Goal: Find contact information: Find contact information

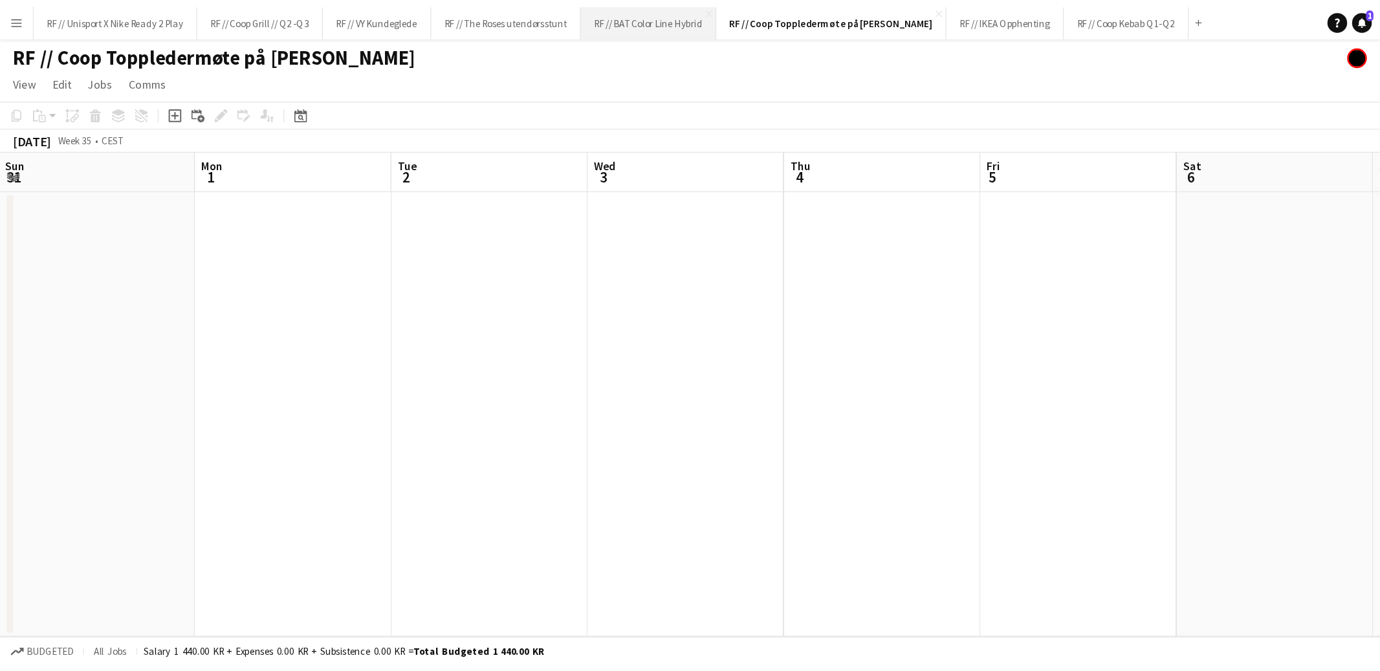
scroll to position [0, 311]
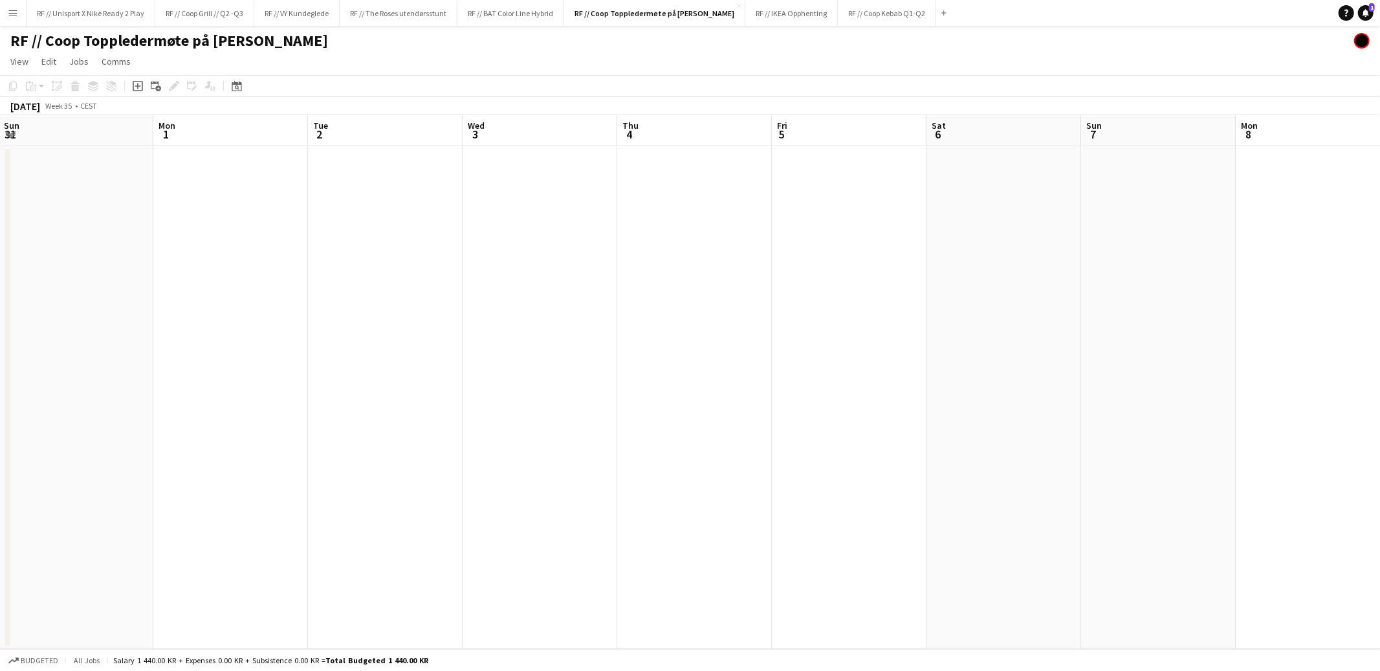
click at [528, 195] on app-date-cell at bounding box center [540, 397] width 155 height 503
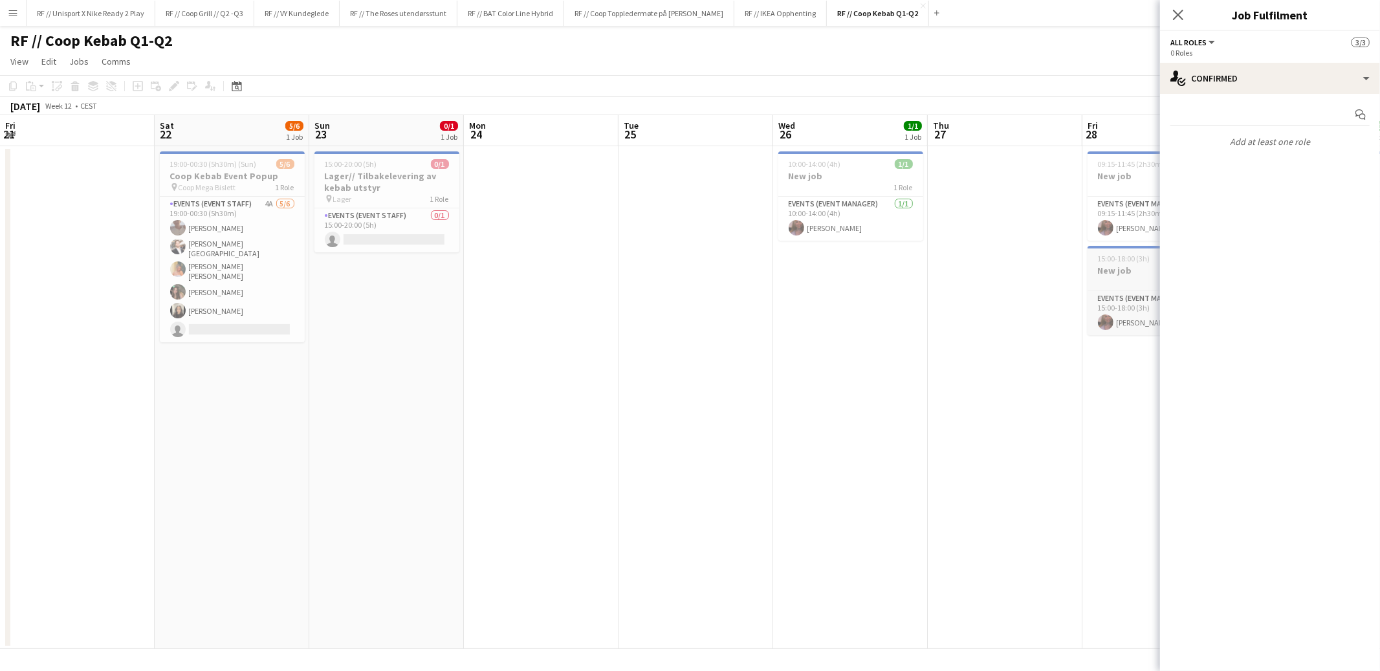
scroll to position [0, 277]
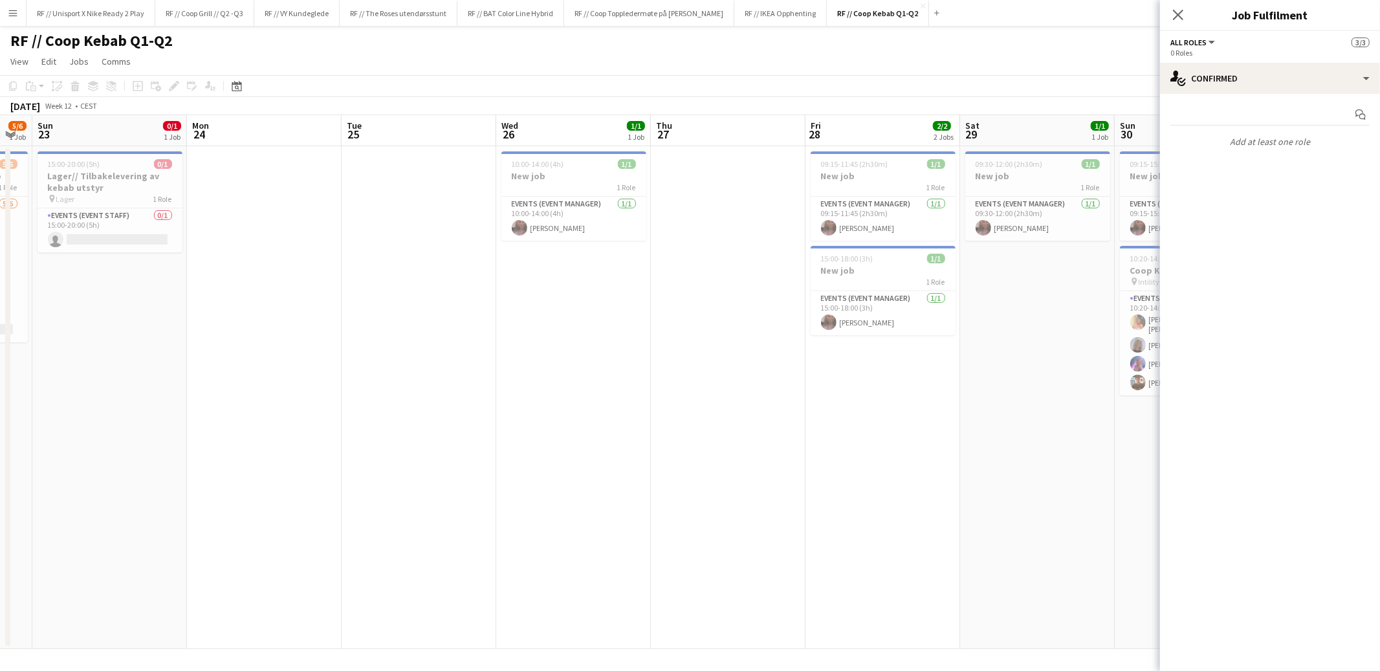
click at [678, 364] on app-date-cell at bounding box center [728, 397] width 155 height 503
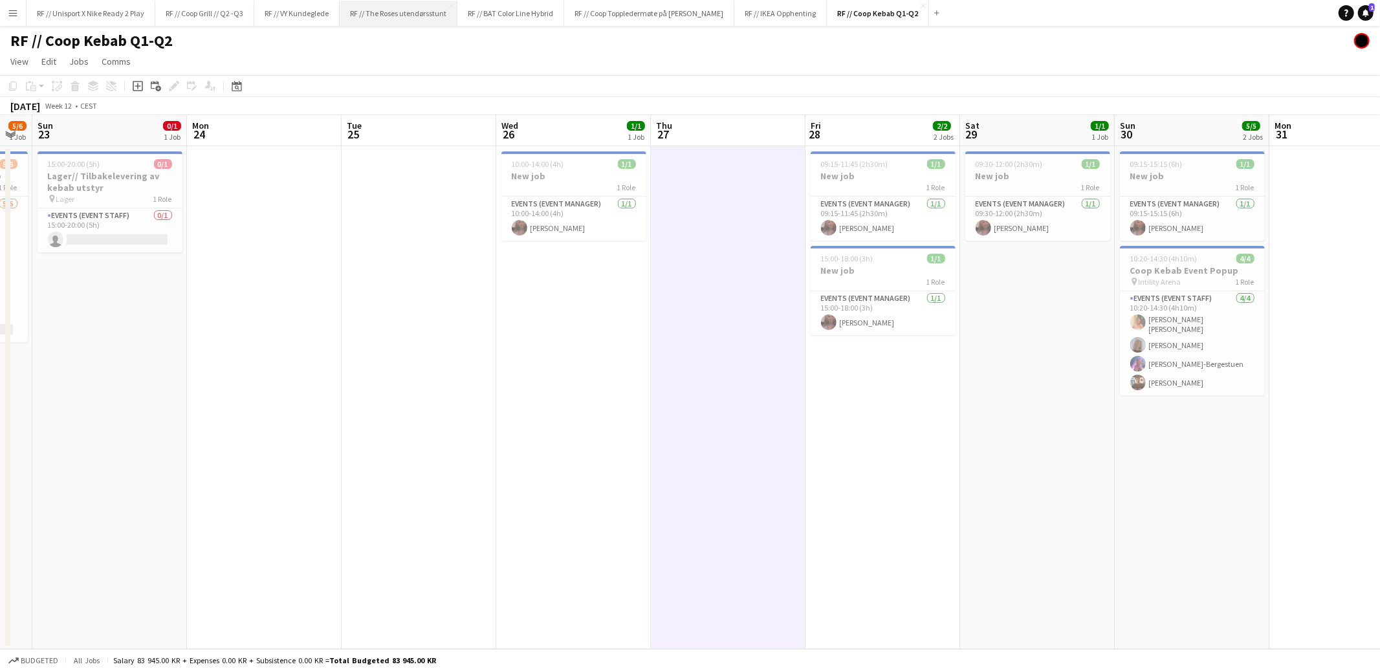
click at [412, 18] on button "RF // The Roses utendørsstunt Close" at bounding box center [399, 13] width 118 height 25
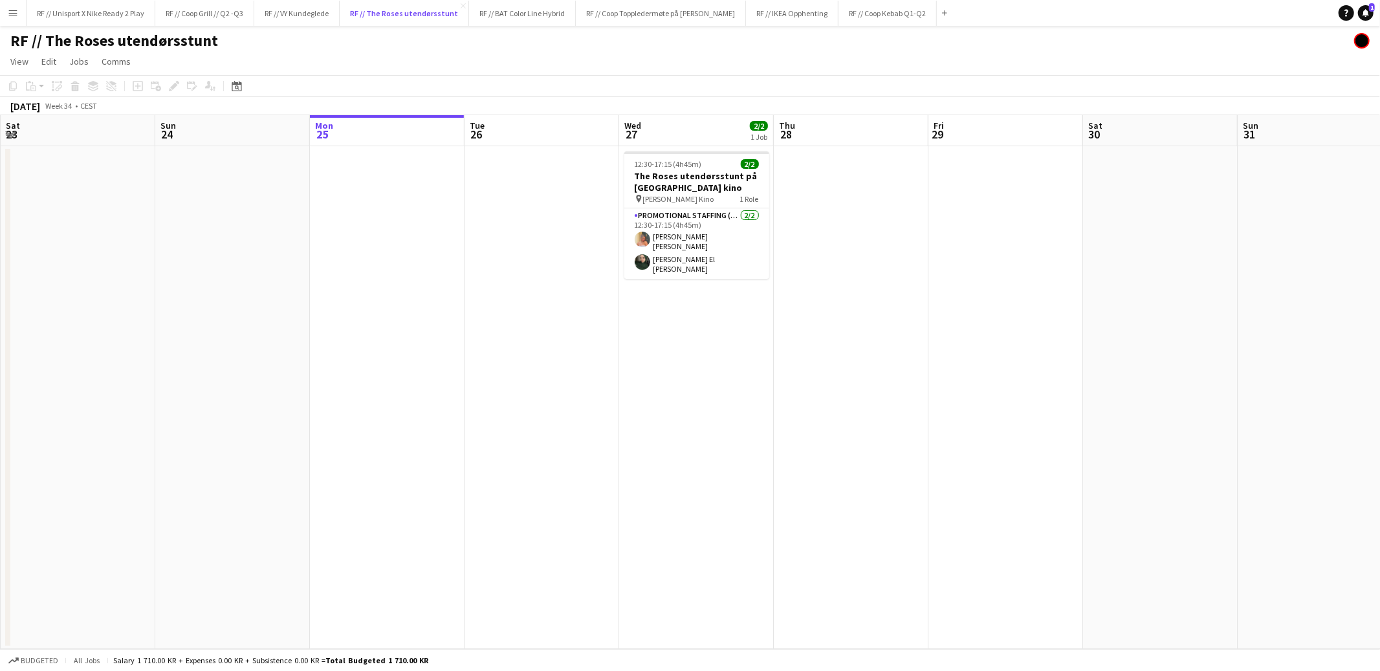
scroll to position [0, 309]
click at [643, 239] on app-user-avatar at bounding box center [643, 240] width 16 height 16
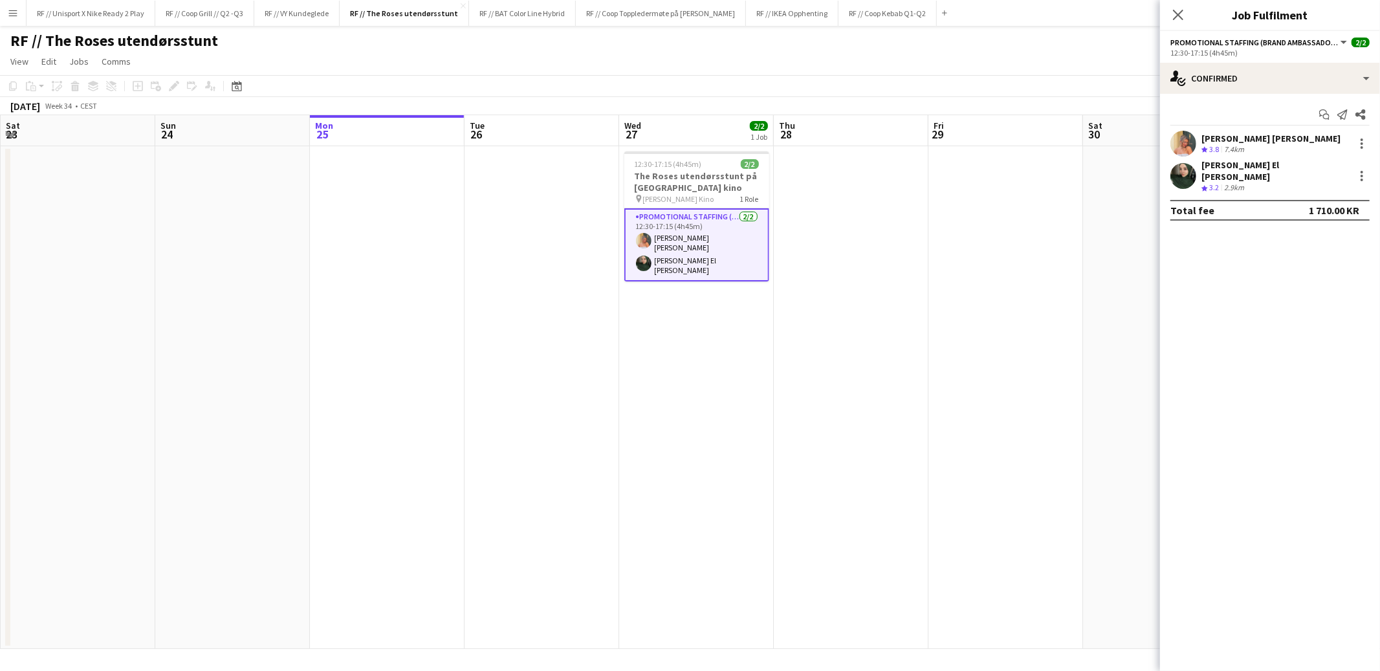
click at [1181, 140] on app-user-avatar at bounding box center [1183, 144] width 26 height 26
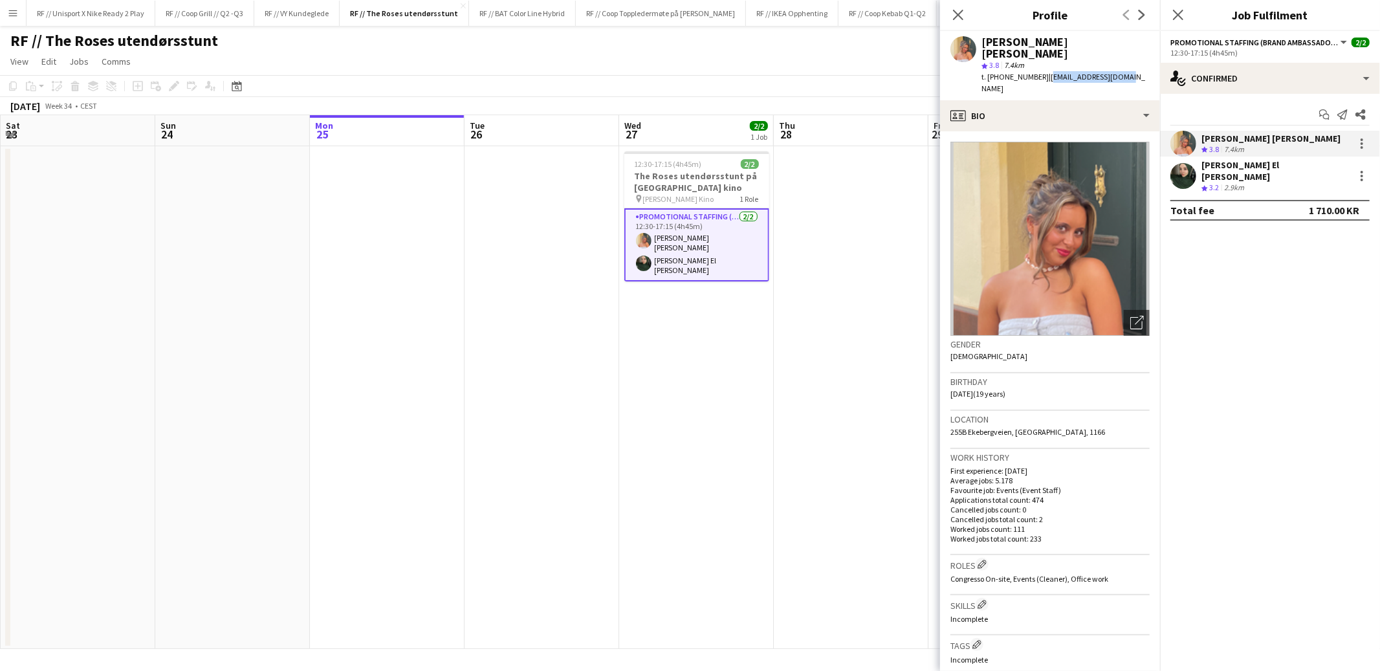
drag, startPoint x: 1115, startPoint y: 66, endPoint x: 1036, endPoint y: 70, distance: 79.7
click at [1036, 71] on div "t. [PHONE_NUMBER] | [EMAIL_ADDRESS][DOMAIN_NAME]" at bounding box center [1066, 82] width 168 height 23
copy span "[EMAIL_ADDRESS][DOMAIN_NAME]"
click at [1185, 171] on app-user-avatar at bounding box center [1183, 176] width 26 height 26
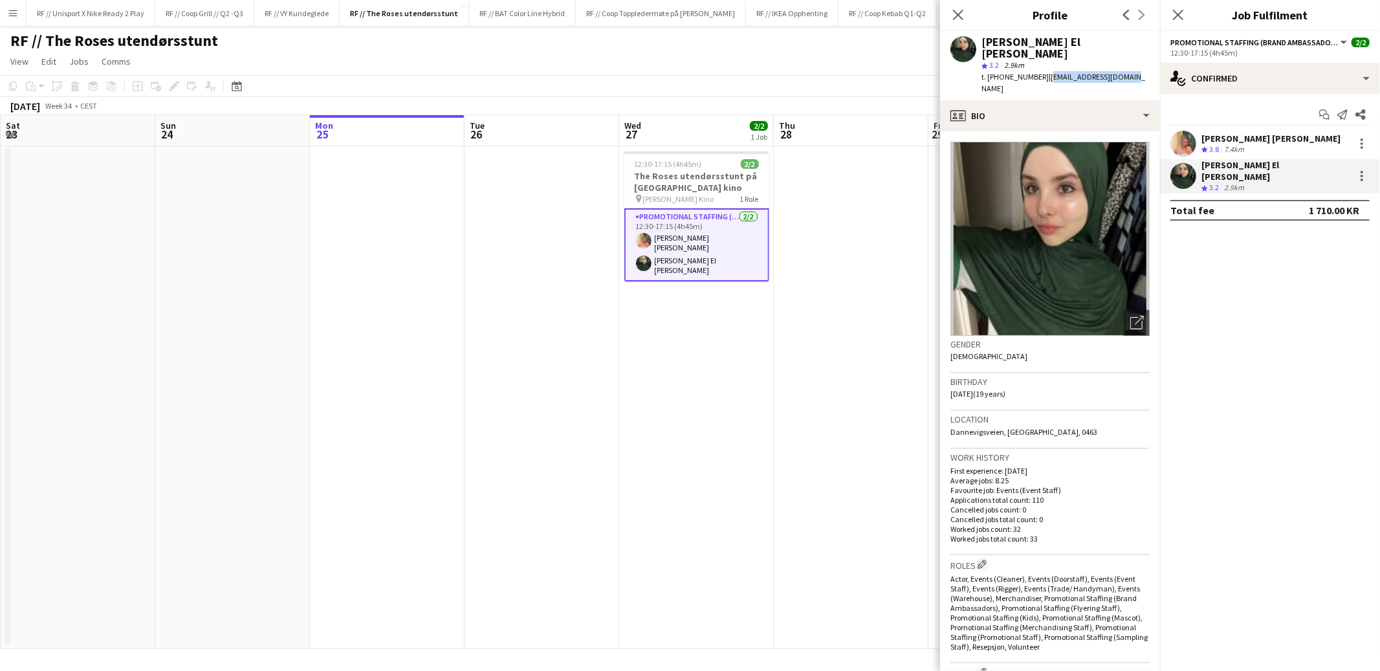
drag, startPoint x: 1103, startPoint y: 65, endPoint x: 1036, endPoint y: 67, distance: 67.3
click at [1036, 67] on div "[PERSON_NAME] El [PERSON_NAME] star 3.2 2.9km t. [PHONE_NUMBER] | [EMAIL_ADDRES…" at bounding box center [1050, 65] width 220 height 69
copy span "[EMAIL_ADDRESS][DOMAIN_NAME]"
click at [673, 181] on h3 "The Roses utendørsstunt på [GEOGRAPHIC_DATA] kino" at bounding box center [696, 181] width 145 height 23
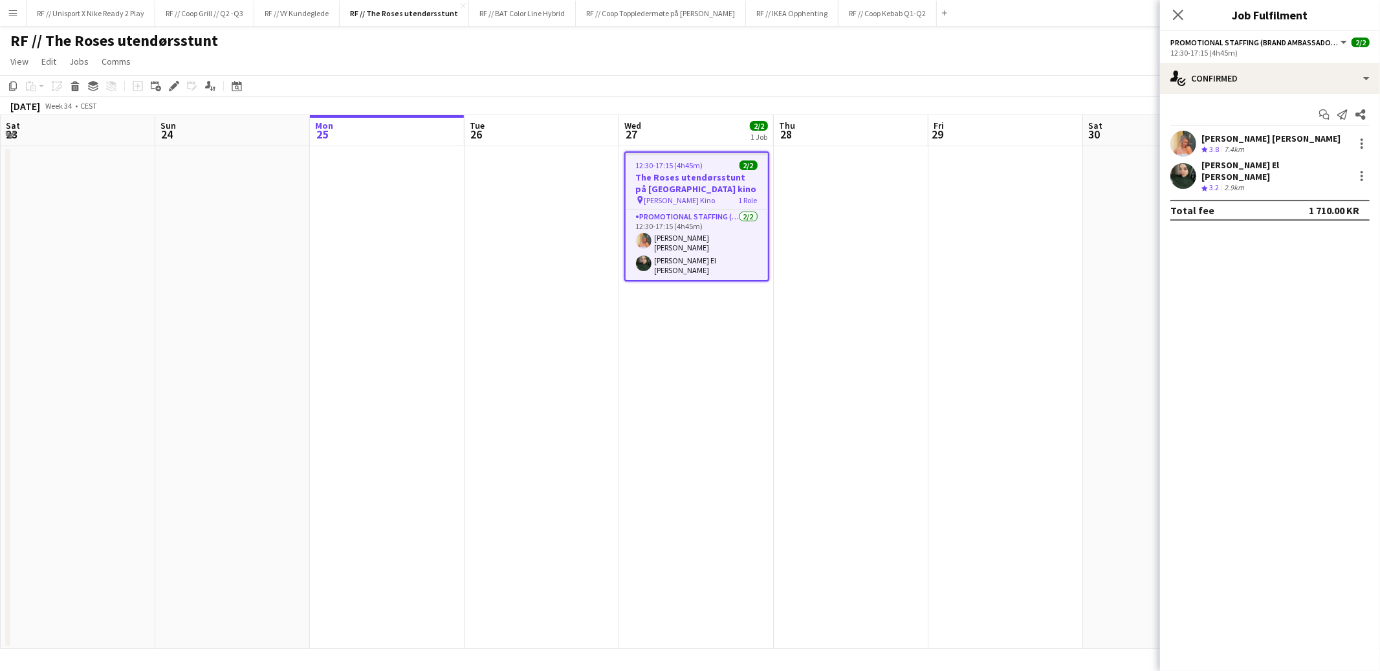
click at [840, 250] on app-date-cell at bounding box center [851, 397] width 155 height 503
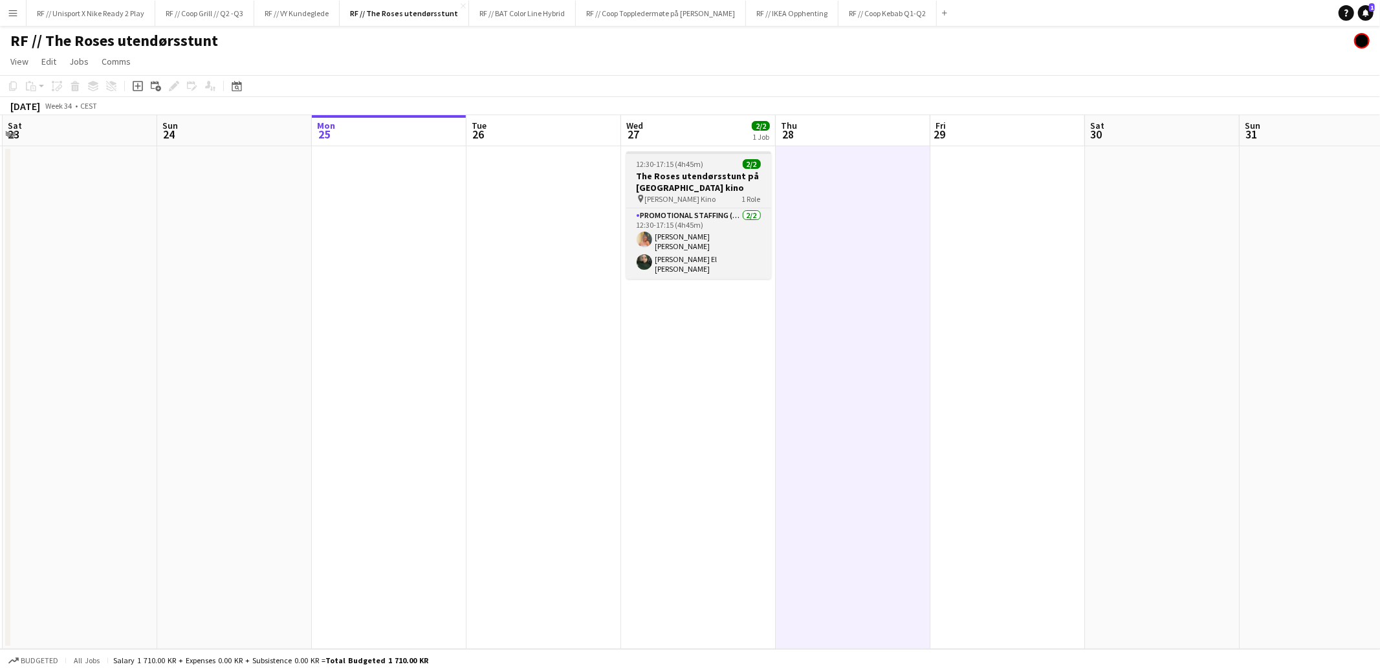
click at [667, 190] on h3 "The Roses utendørsstunt på [GEOGRAPHIC_DATA] kino" at bounding box center [698, 181] width 145 height 23
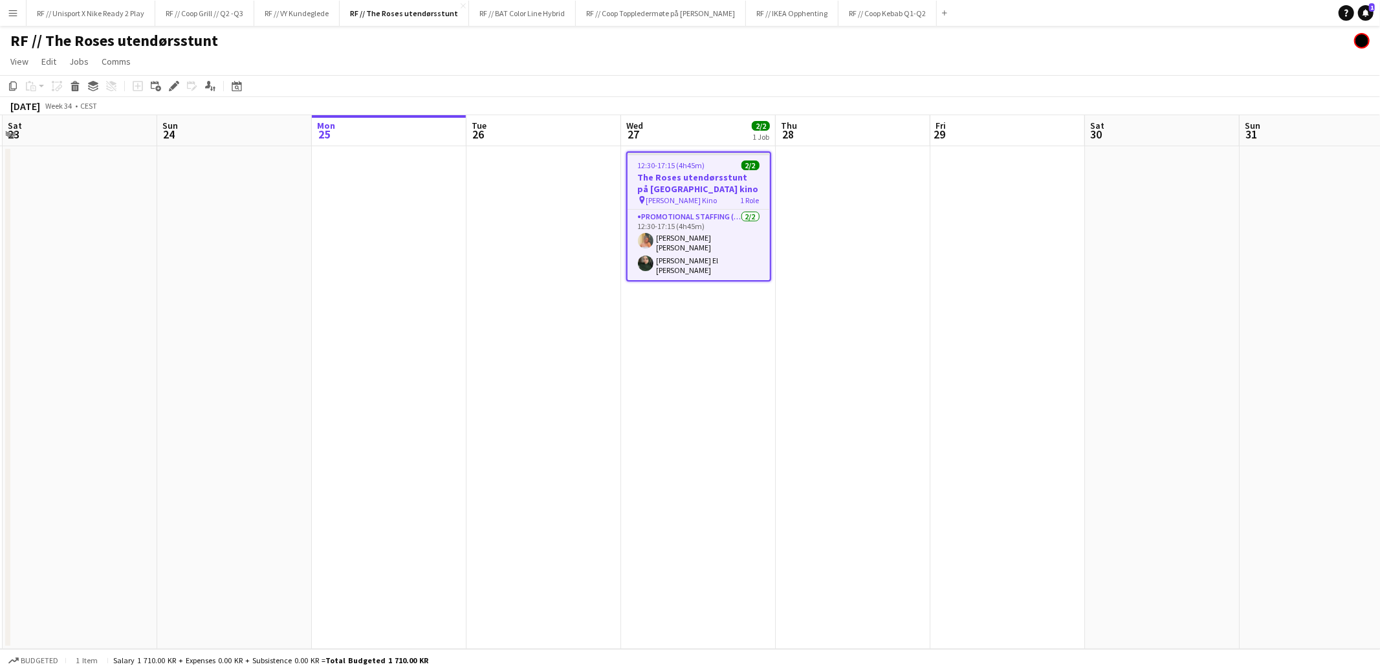
drag, startPoint x: 226, startPoint y: 37, endPoint x: 47, endPoint y: 42, distance: 179.3
click at [47, 42] on div "RF // The Roses utendørsstunt" at bounding box center [690, 38] width 1380 height 25
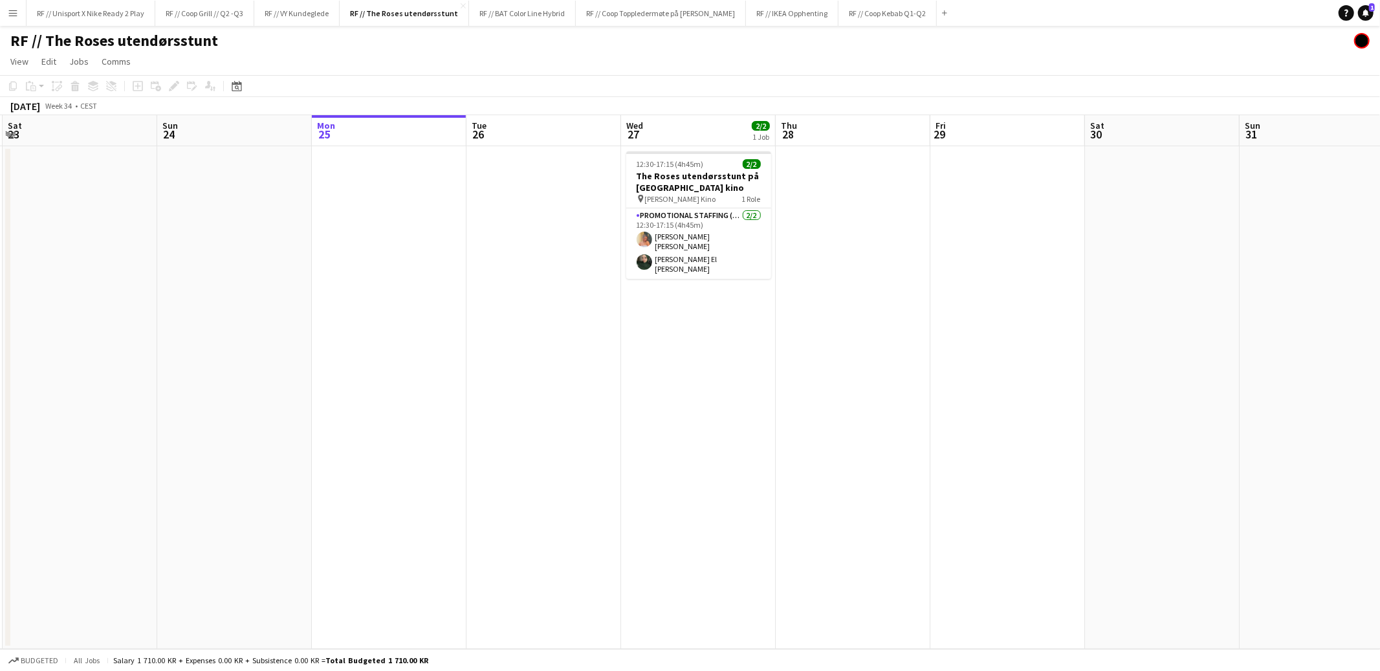
copy h1 "The Roses utendørsstunt"
click at [648, 254] on app-user-avatar at bounding box center [645, 262] width 16 height 16
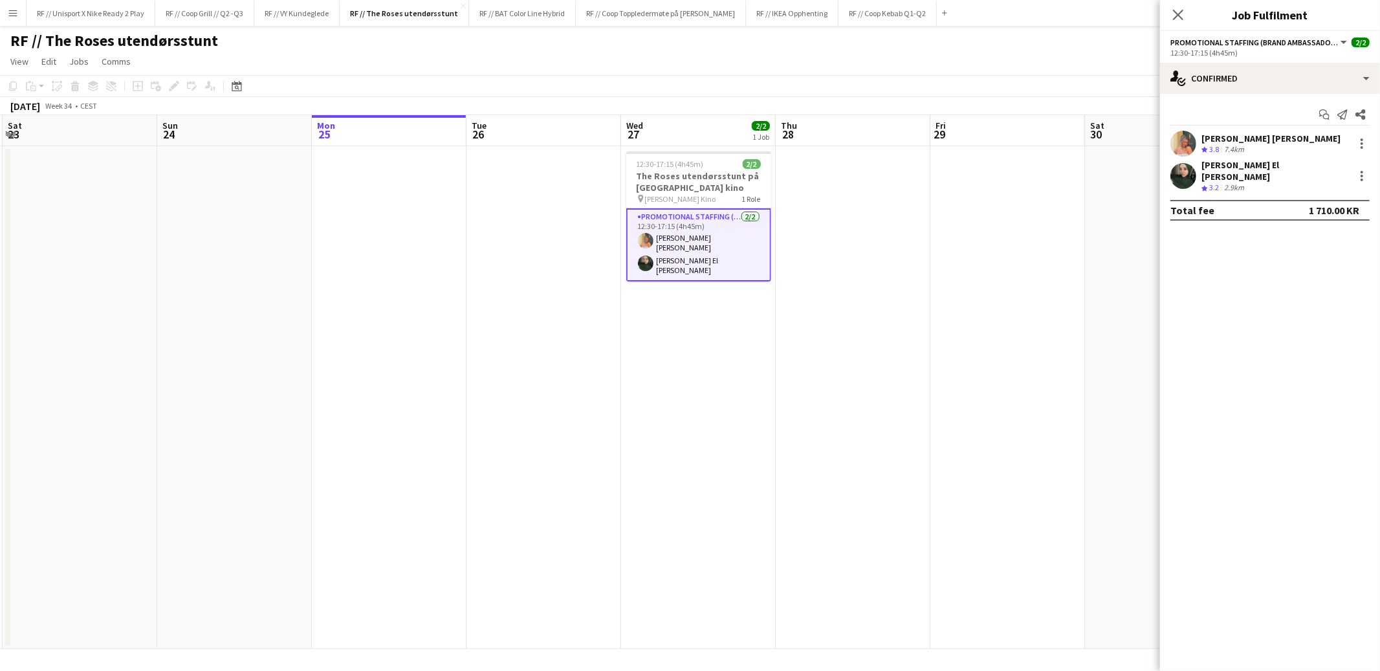
click at [1187, 164] on app-user-avatar at bounding box center [1183, 176] width 26 height 26
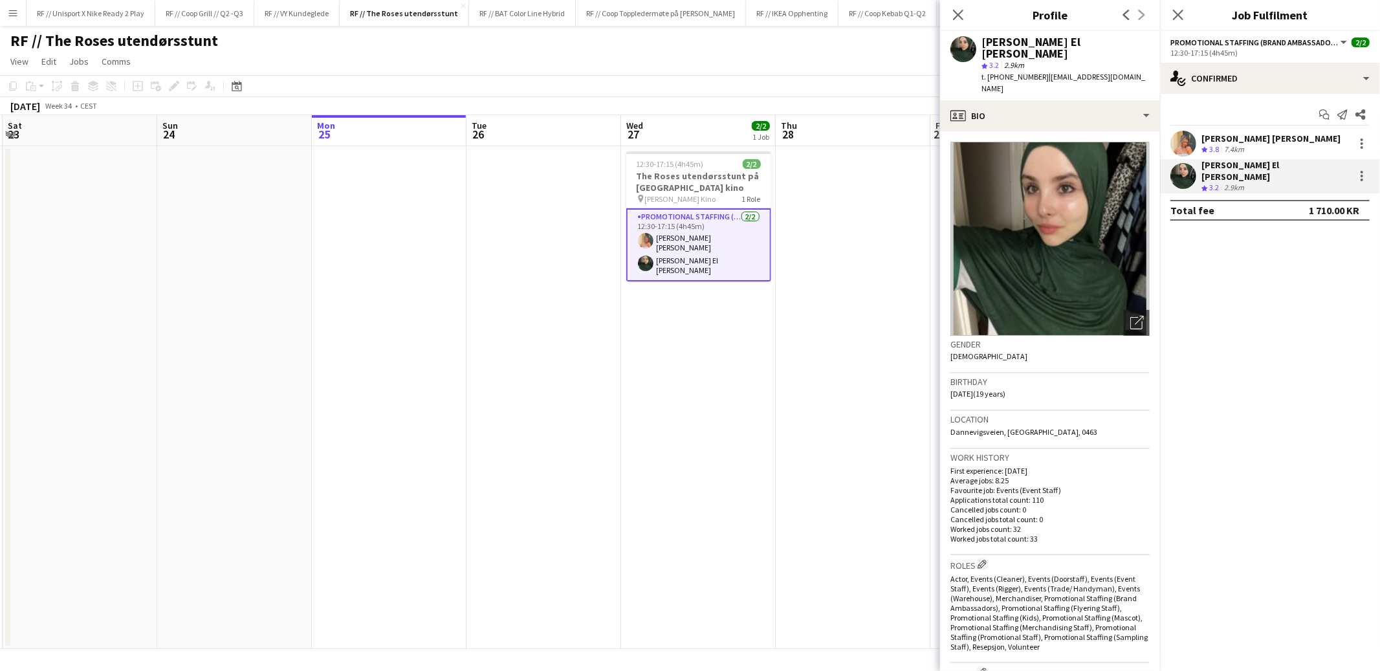
click at [1191, 146] on app-user-avatar at bounding box center [1183, 144] width 26 height 26
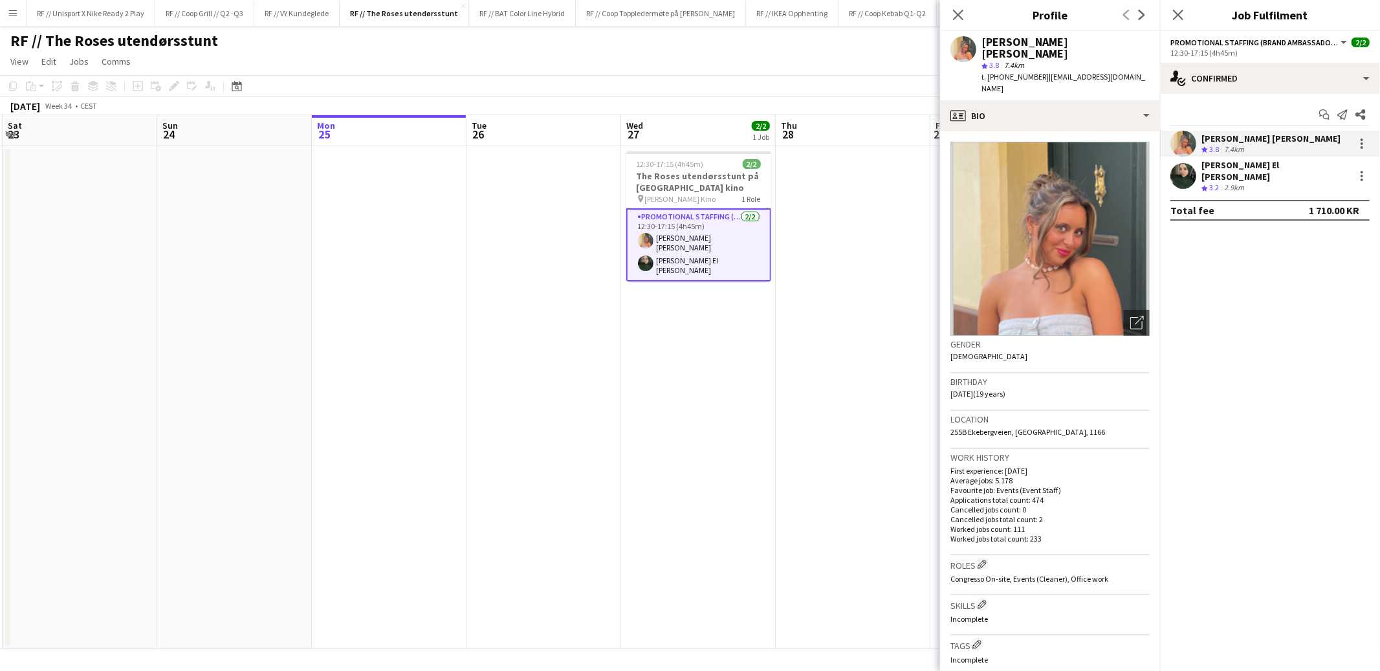
click at [1173, 176] on app-user-avatar at bounding box center [1183, 176] width 26 height 26
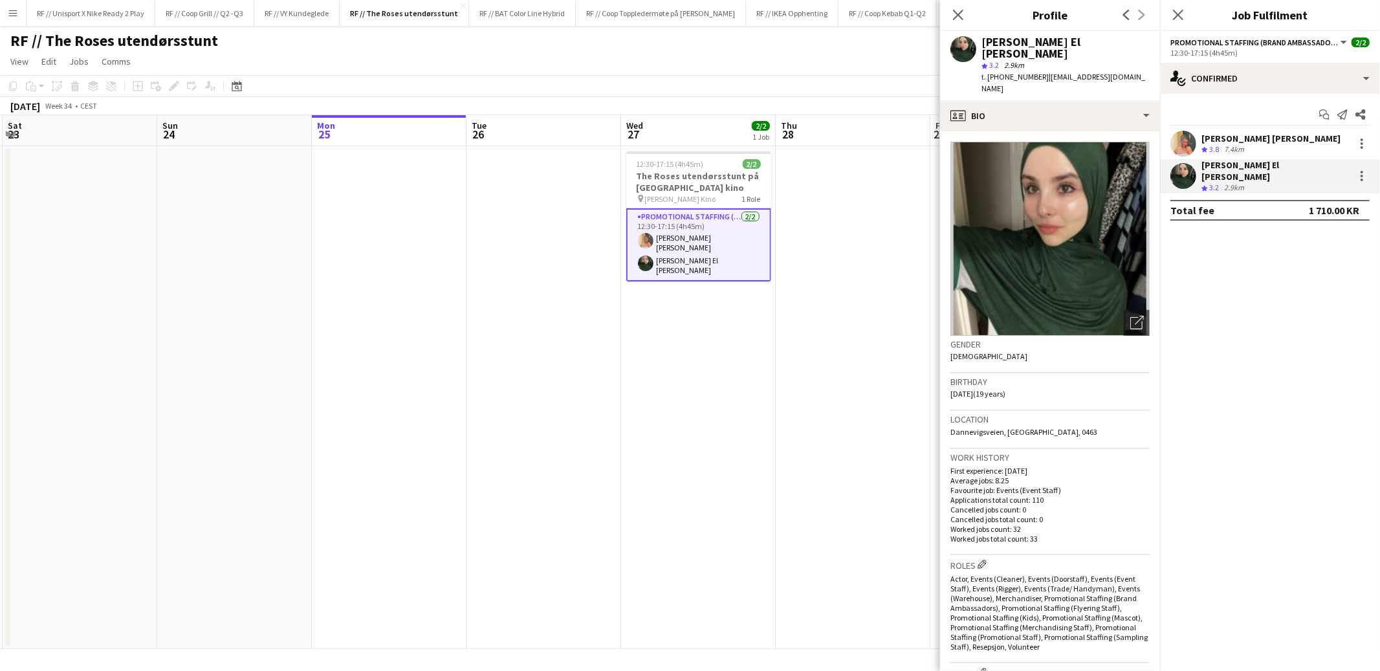
click at [1178, 157] on div "[PERSON_NAME] [PERSON_NAME] Crew rating 3.8 7.4km Nawal [GEOGRAPHIC_DATA] Crew …" at bounding box center [1270, 162] width 220 height 63
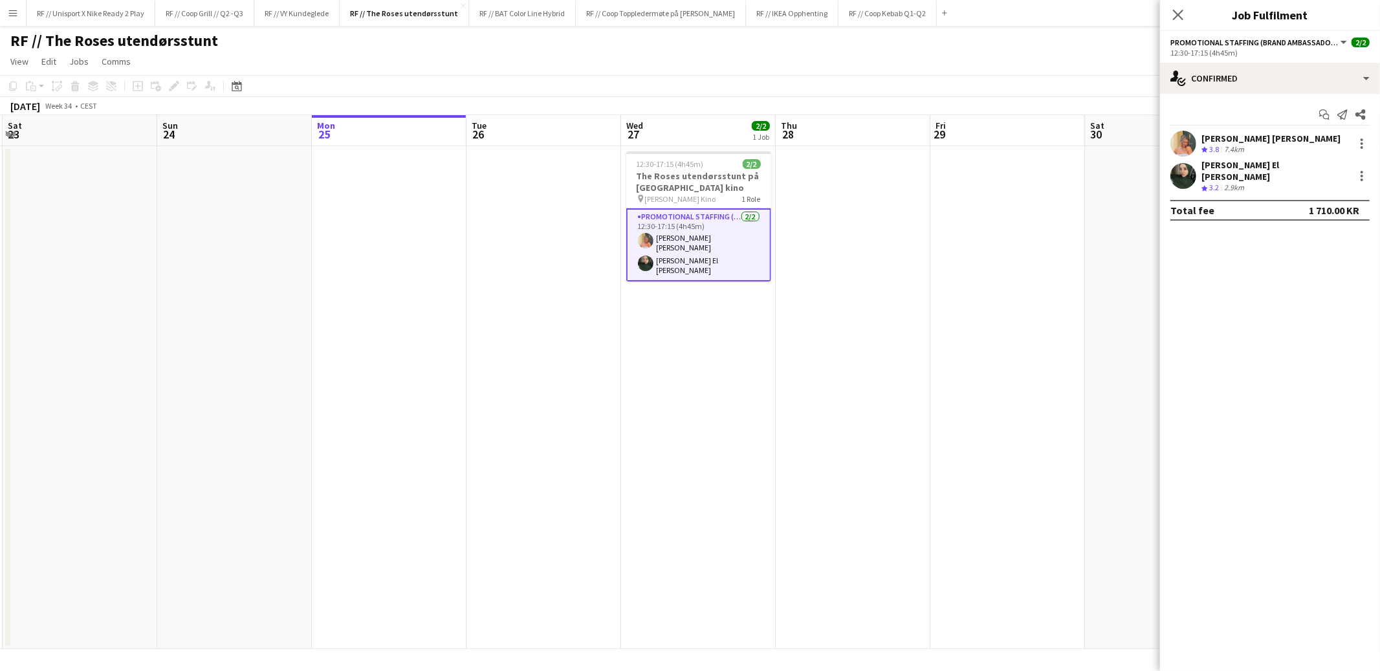
drag, startPoint x: 1190, startPoint y: 142, endPoint x: 1187, endPoint y: 153, distance: 11.3
click at [1190, 142] on app-user-avatar at bounding box center [1183, 144] width 26 height 26
click at [1173, 171] on app-user-avatar at bounding box center [1183, 176] width 26 height 26
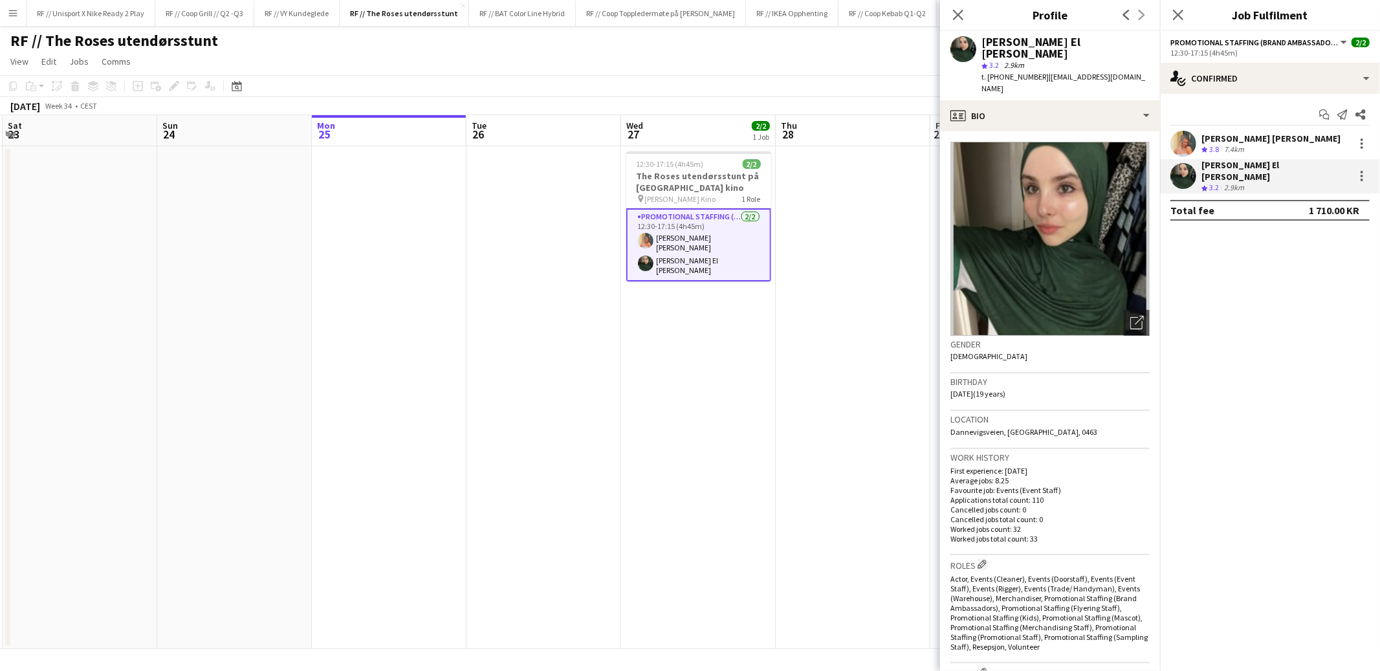
click at [1187, 131] on app-user-avatar at bounding box center [1183, 144] width 26 height 26
